Goal: Task Accomplishment & Management: Use online tool/utility

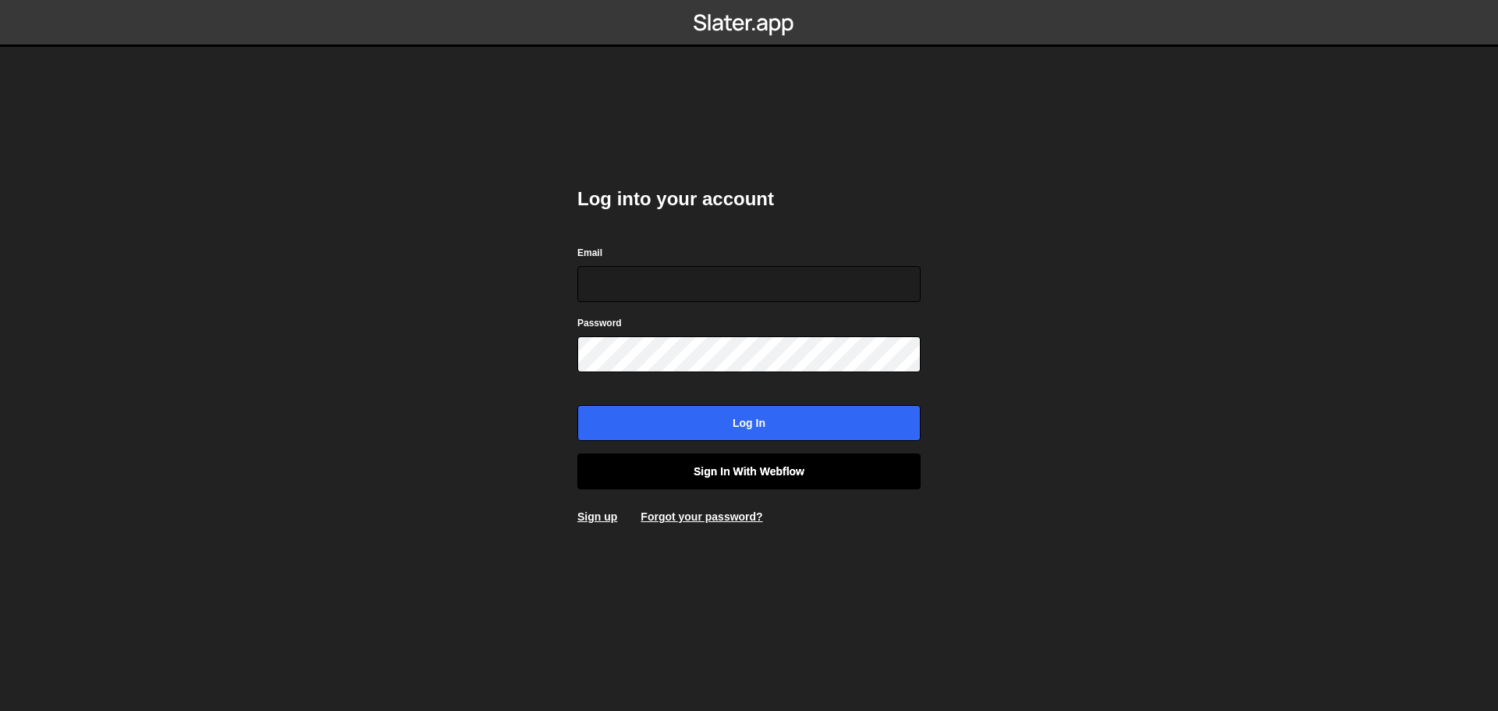
click at [711, 473] on link "Sign in with Webflow" at bounding box center [748, 471] width 343 height 36
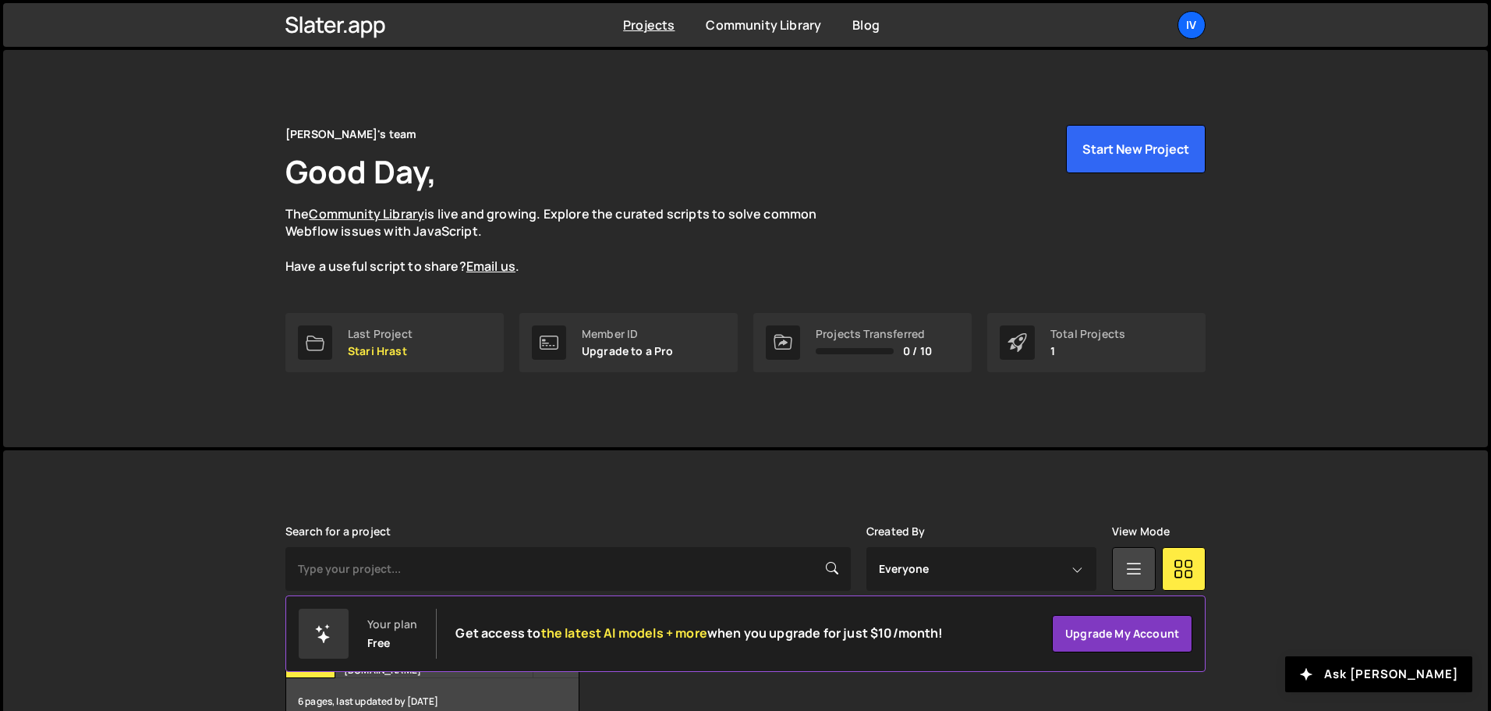
scroll to position [93, 0]
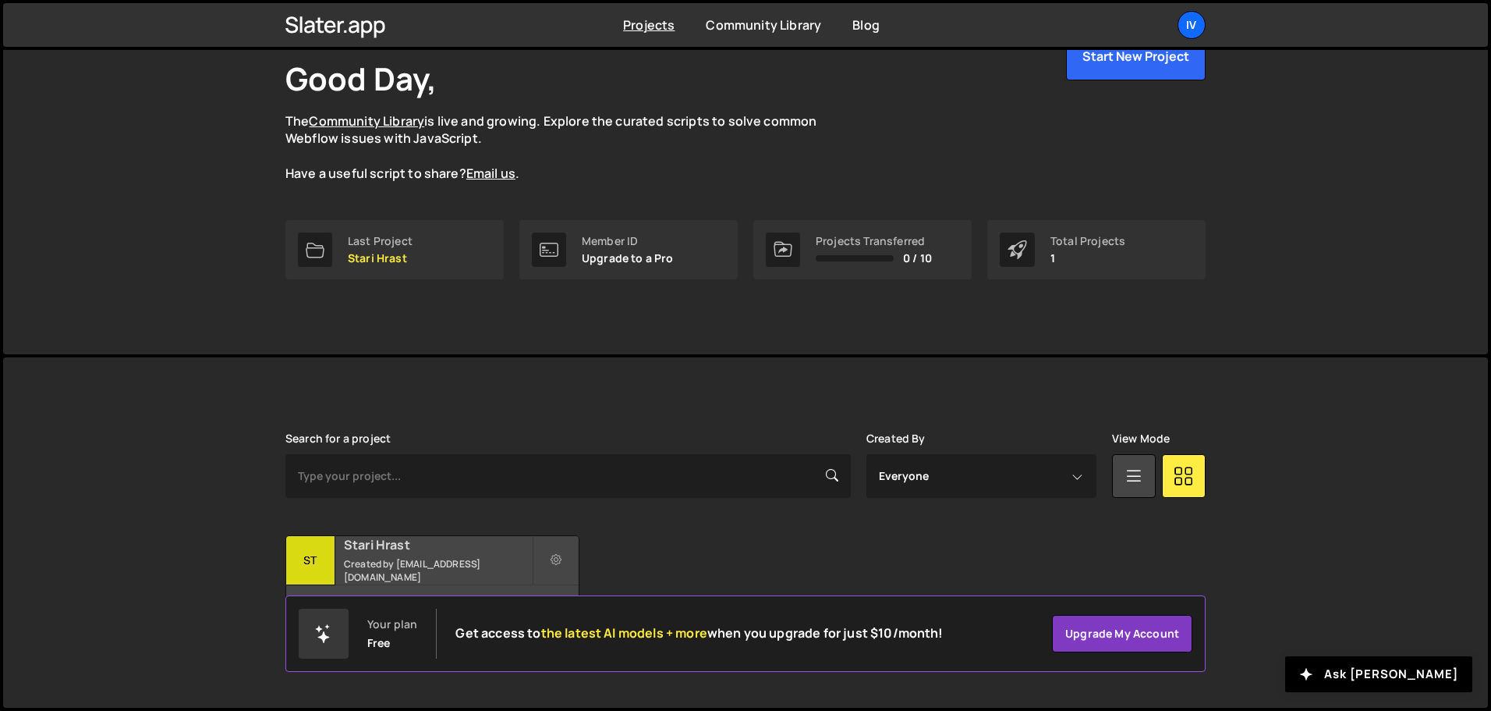
click at [377, 547] on h2 "Stari Hrast" at bounding box center [438, 544] width 188 height 17
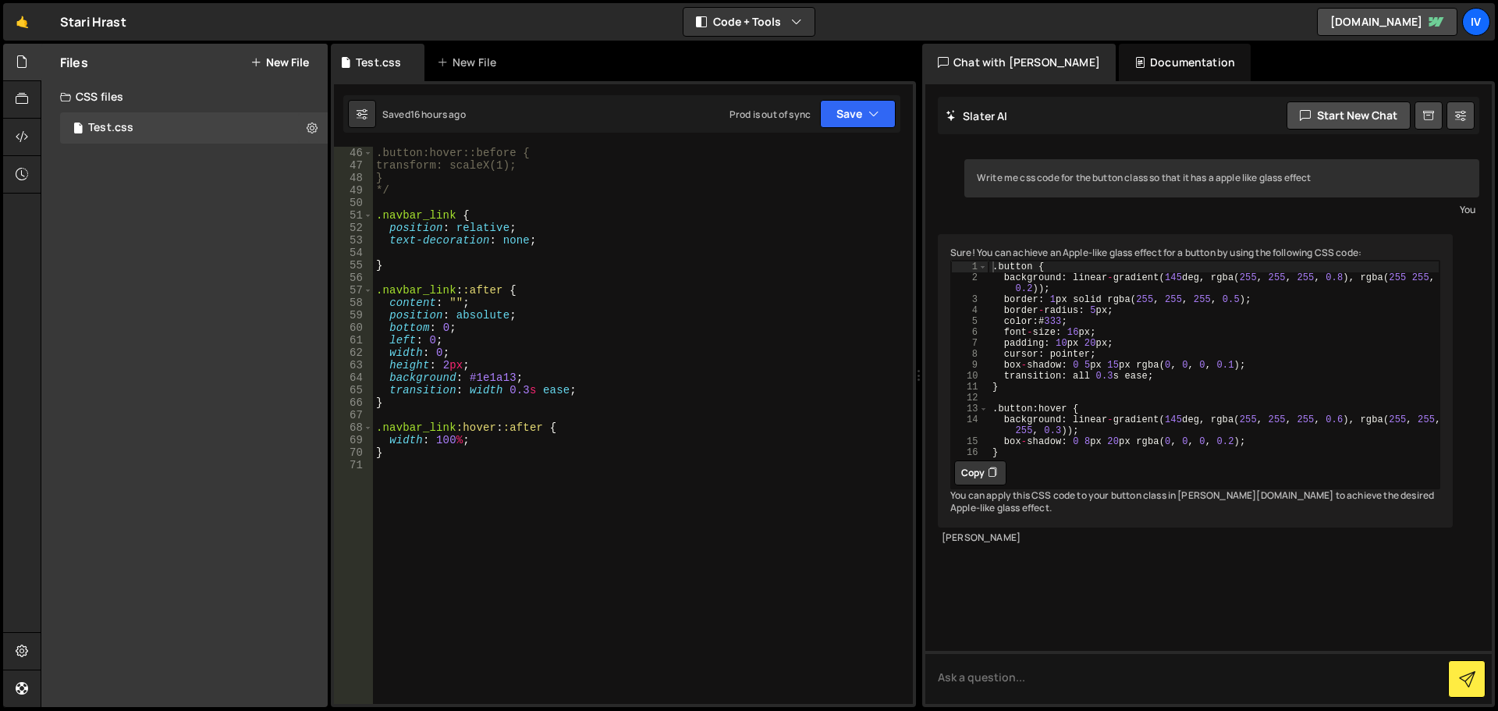
scroll to position [601, 0]
